Goal: Transaction & Acquisition: Purchase product/service

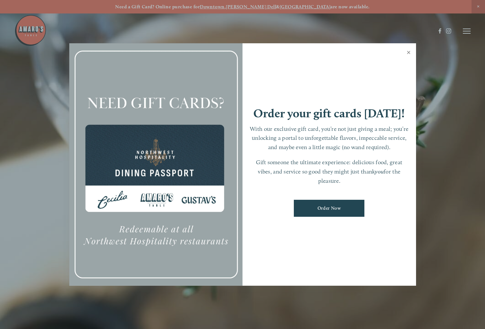
click at [408, 53] on link "Close" at bounding box center [409, 53] width 13 height 18
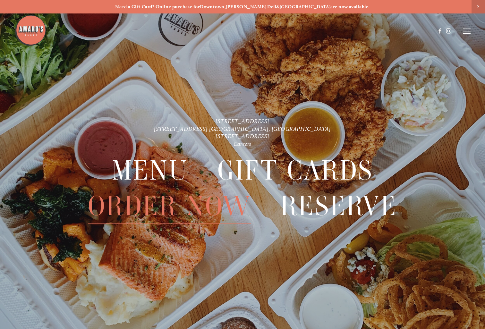
click at [150, 210] on span "Order Now" at bounding box center [169, 206] width 163 height 35
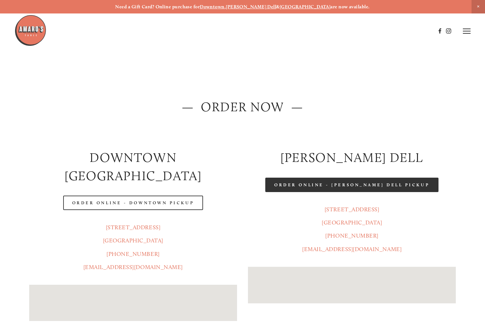
click at [316, 185] on link "Order Online - [PERSON_NAME] Dell Pickup" at bounding box center [351, 185] width 173 height 14
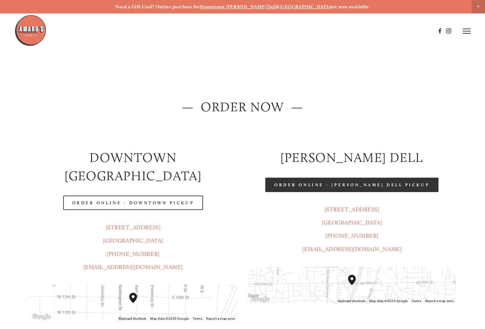
click at [347, 187] on link "Order Online - [PERSON_NAME] Dell Pickup" at bounding box center [351, 185] width 173 height 14
click at [349, 181] on link "Order Online - [PERSON_NAME] Dell Pickup" at bounding box center [351, 185] width 173 height 14
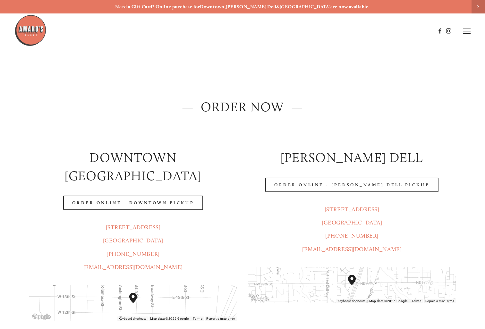
click at [462, 31] on header "Menu Order Now Visit Gallery 0" at bounding box center [242, 31] width 456 height 62
click at [464, 33] on icon at bounding box center [467, 31] width 8 height 6
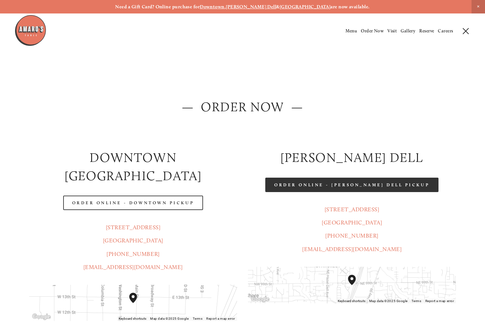
click at [346, 189] on link "Order Online - [PERSON_NAME] Dell Pickup" at bounding box center [351, 185] width 173 height 14
click at [329, 188] on link "Order Online - [PERSON_NAME] Dell Pickup" at bounding box center [351, 185] width 173 height 14
